Goal: Task Accomplishment & Management: Use online tool/utility

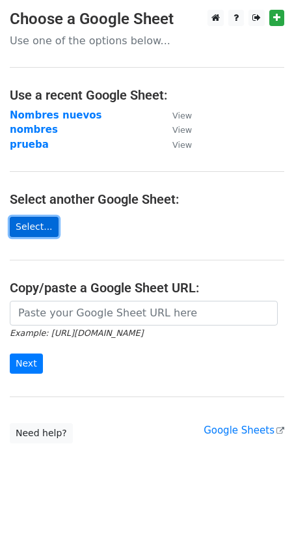
click at [23, 226] on link "Select..." at bounding box center [34, 227] width 49 height 20
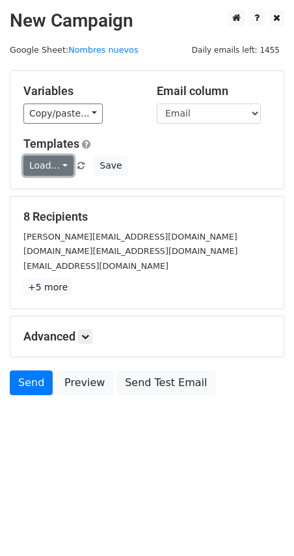
click at [53, 165] on link "Load..." at bounding box center [48, 166] width 50 height 20
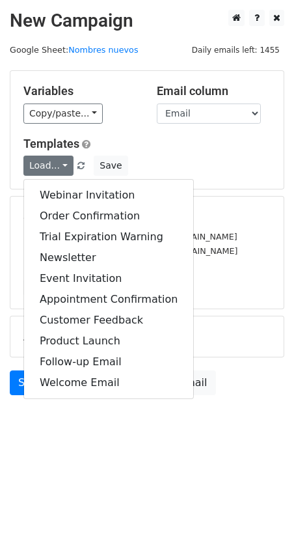
click at [129, 150] on h5 "Templates" at bounding box center [146, 144] width 247 height 14
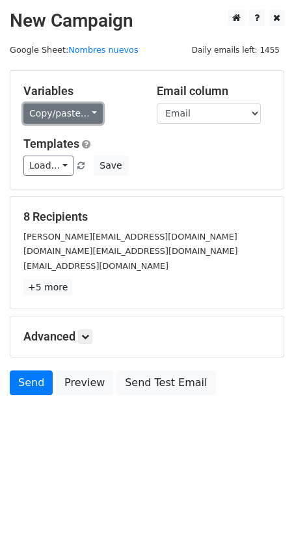
click at [69, 110] on link "Copy/paste..." at bounding box center [62, 113] width 79 height 20
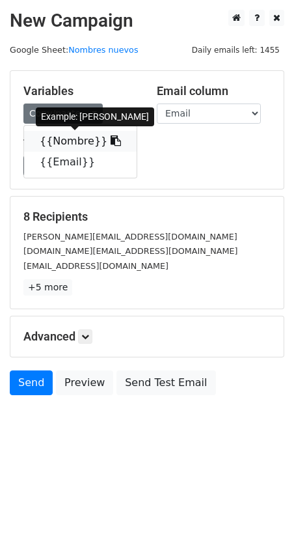
click at [81, 140] on link "{{Nombre}}" at bounding box center [80, 141] width 113 height 21
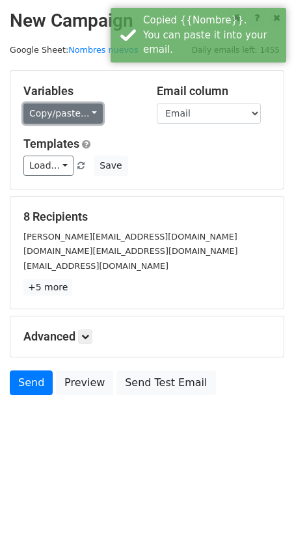
click at [55, 108] on link "Copy/paste..." at bounding box center [62, 113] width 79 height 20
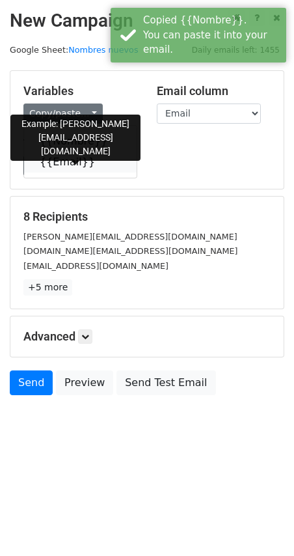
click at [59, 162] on link "{{Email}}" at bounding box center [80, 162] width 113 height 21
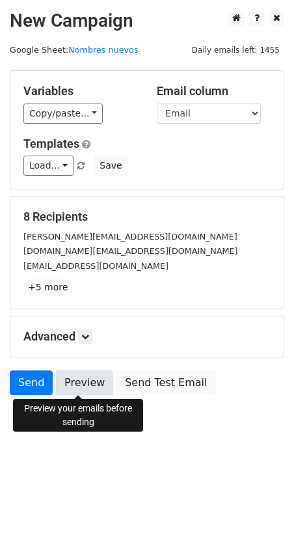
click at [65, 381] on link "Preview" at bounding box center [84, 382] width 57 height 25
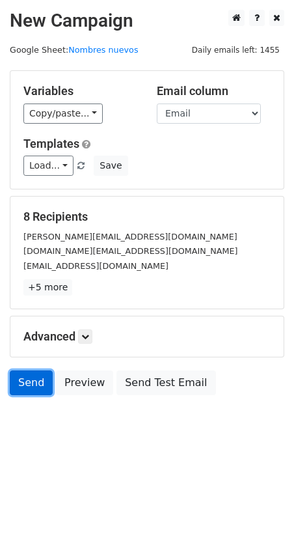
click at [16, 384] on link "Send" at bounding box center [31, 382] width 43 height 25
